Goal: Task Accomplishment & Management: Manage account settings

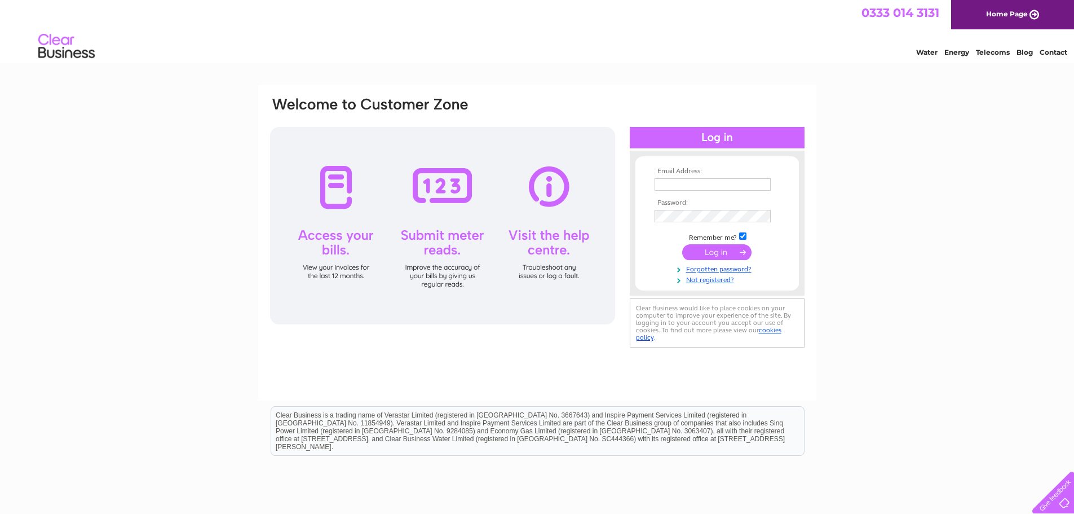
type input "lynn@elliothenderson.co.uk"
click at [714, 255] on input "submit" at bounding box center [716, 252] width 69 height 16
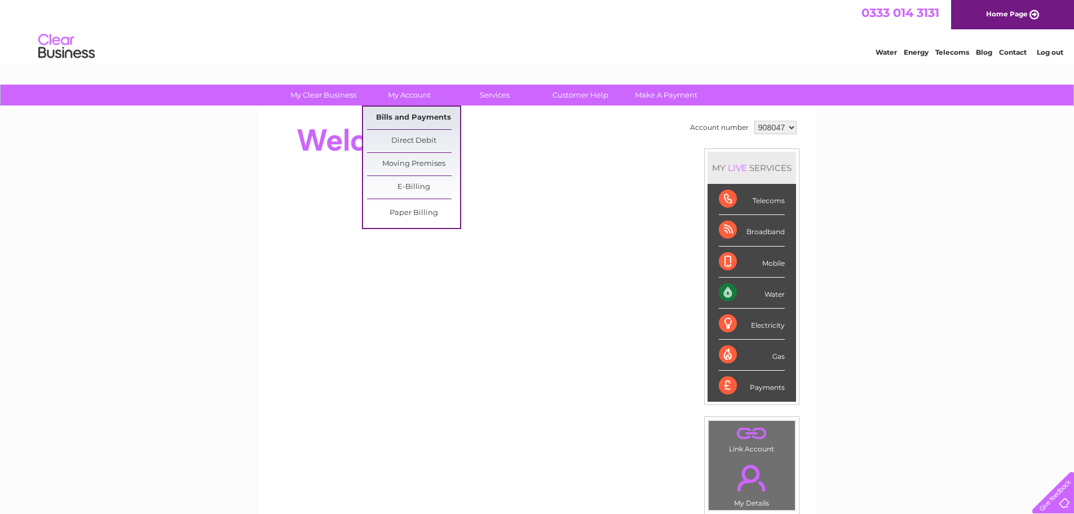
click at [418, 117] on link "Bills and Payments" at bounding box center [413, 118] width 93 height 23
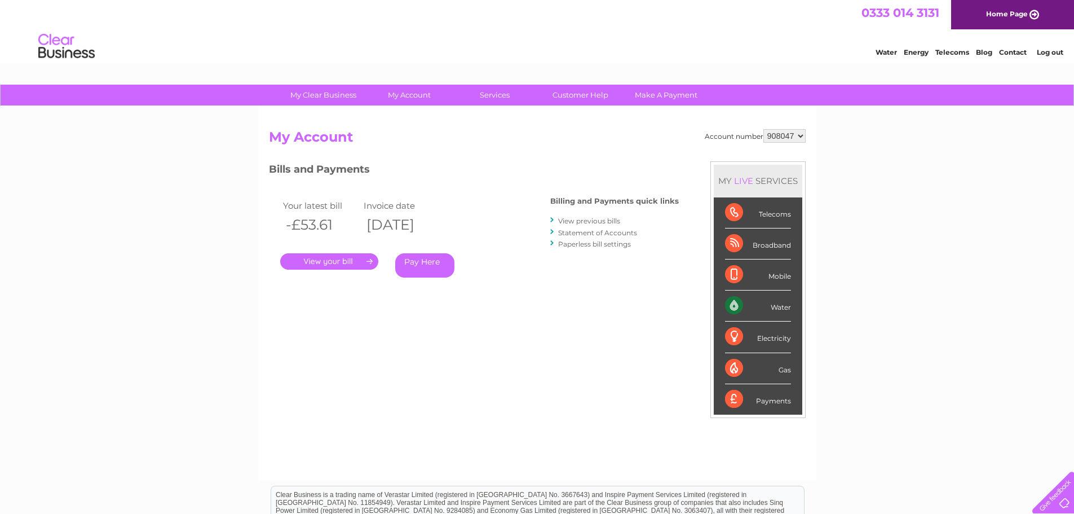
click at [323, 262] on link "." at bounding box center [329, 261] width 98 height 16
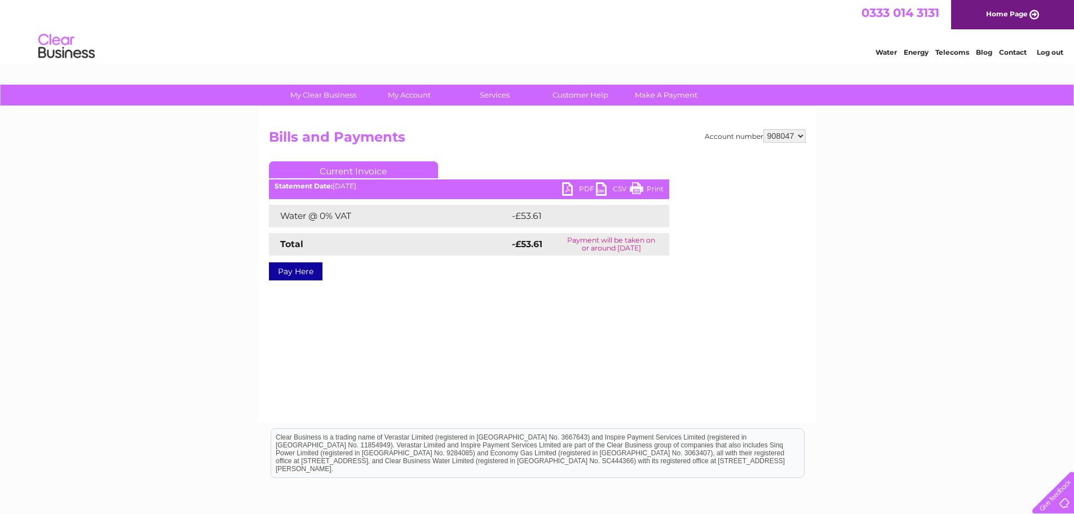
click at [577, 192] on link "PDF" at bounding box center [579, 190] width 34 height 16
click at [1053, 52] on link "Log out" at bounding box center [1050, 52] width 27 height 8
